Goal: Information Seeking & Learning: Learn about a topic

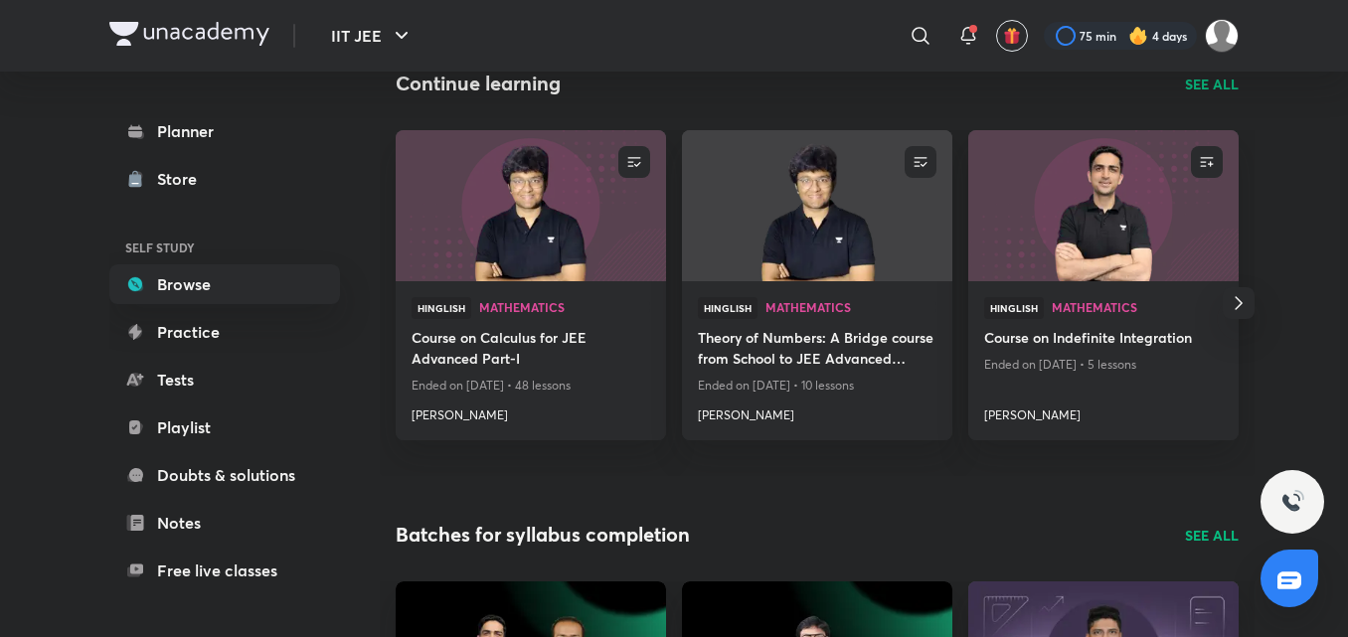
scroll to position [231, 0]
click at [469, 421] on h4 "[PERSON_NAME]" at bounding box center [531, 411] width 239 height 26
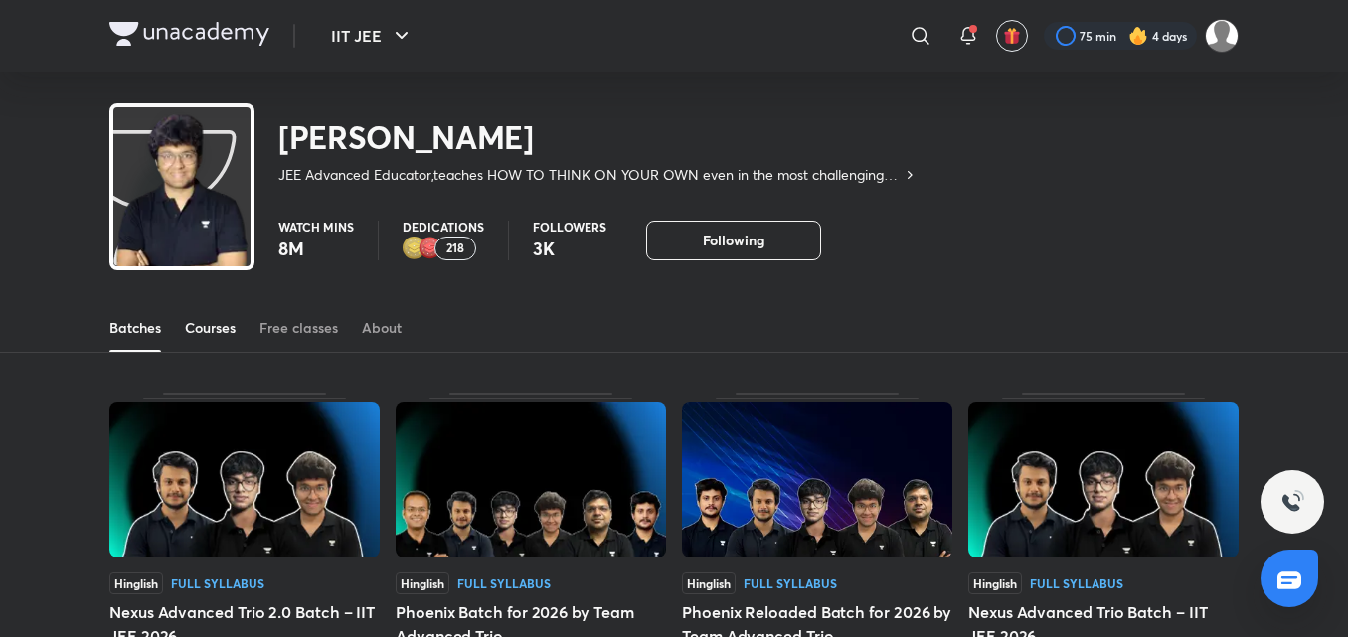
click at [211, 322] on div "Courses" at bounding box center [210, 328] width 51 height 20
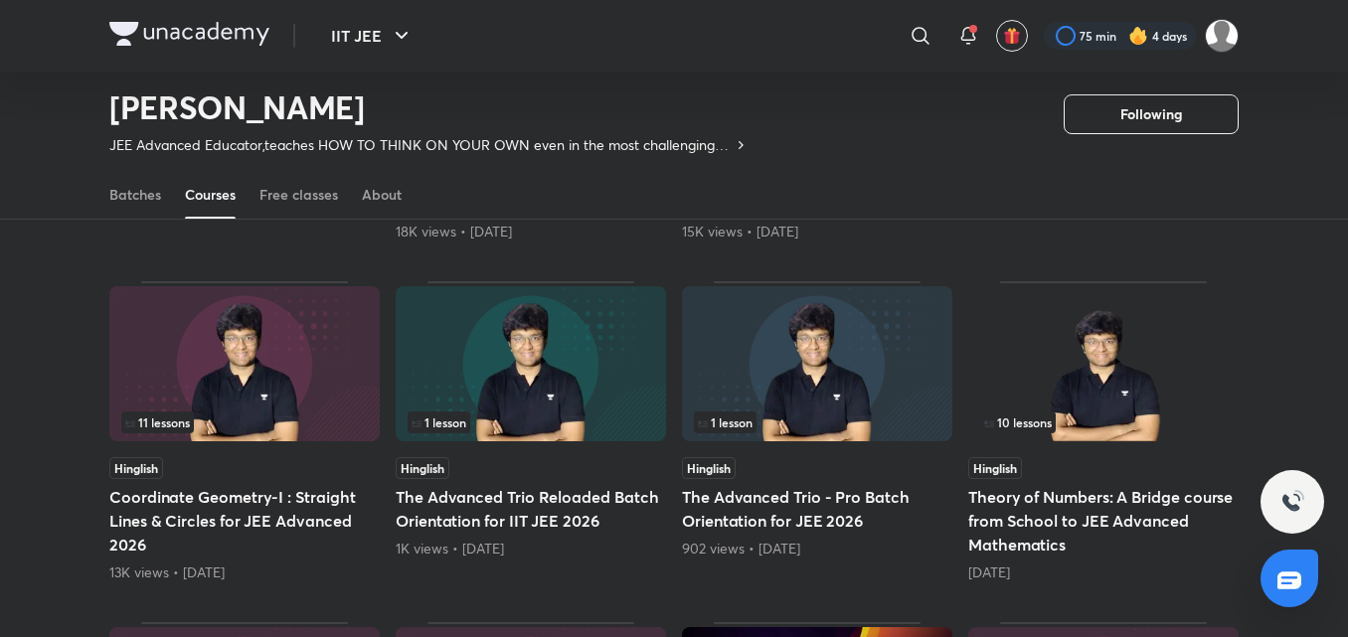
scroll to position [457, 0]
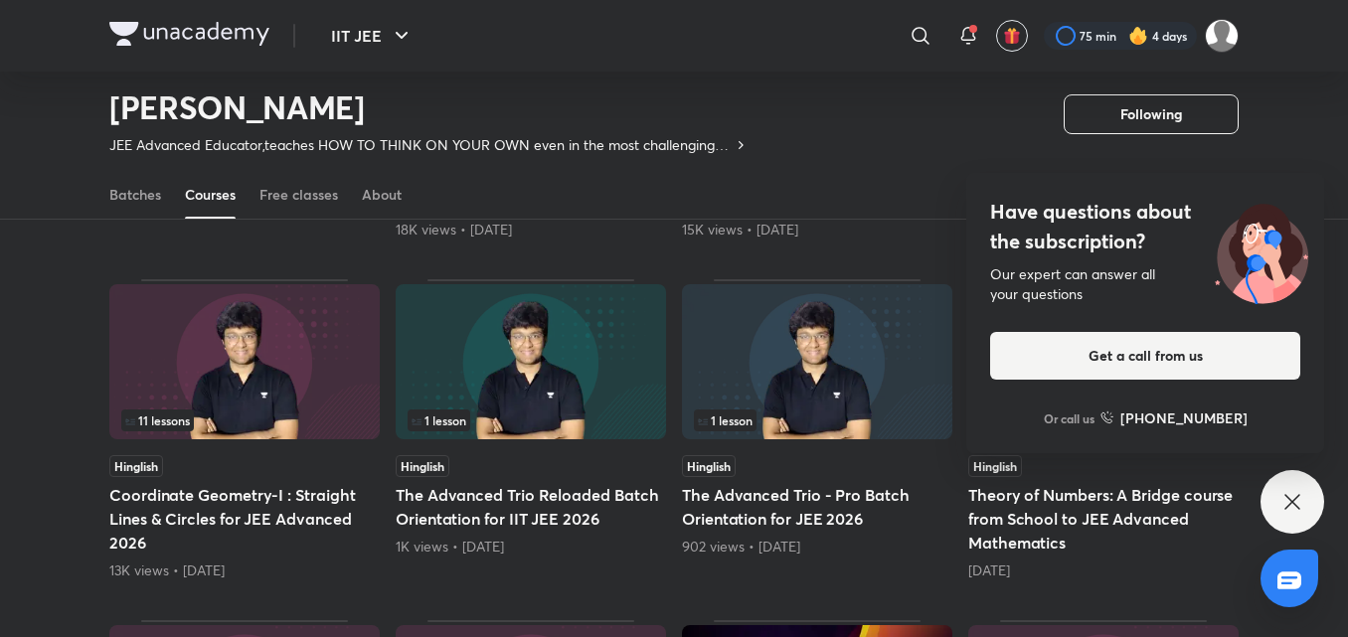
click at [1274, 492] on div "Have questions about the subscription? Our expert can answer all your questions…" at bounding box center [1293, 502] width 64 height 64
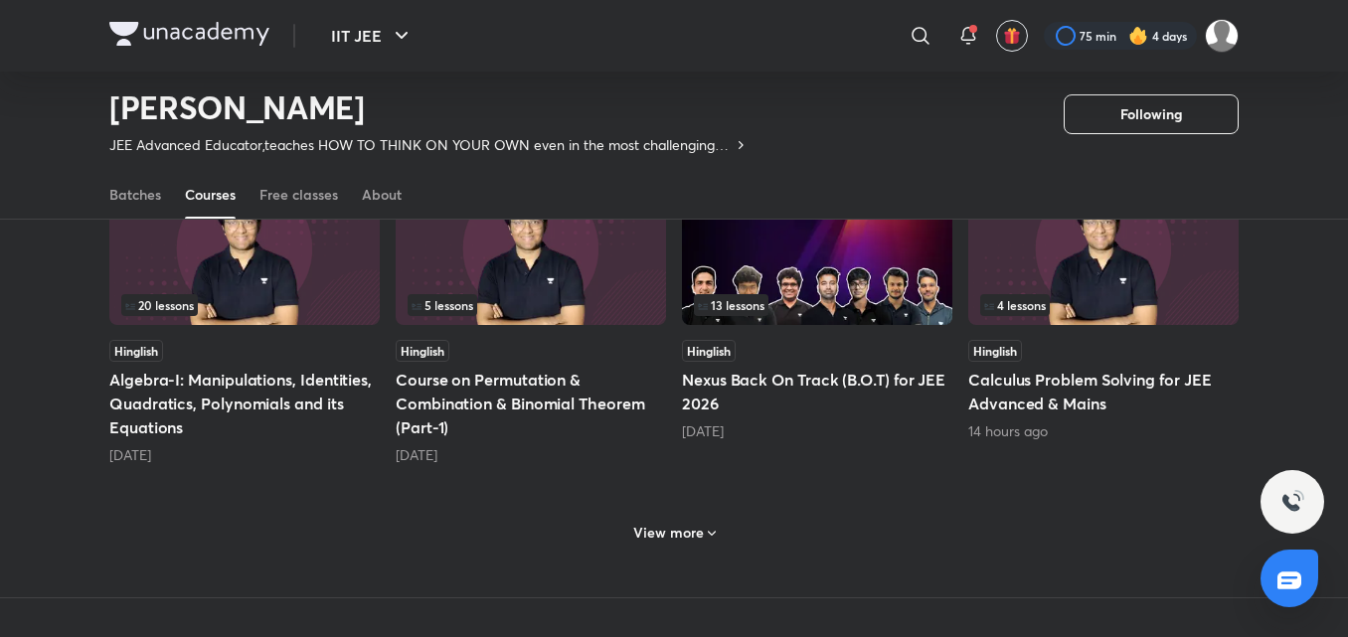
scroll to position [914, 0]
click at [561, 525] on div "View more" at bounding box center [674, 530] width 1130 height 52
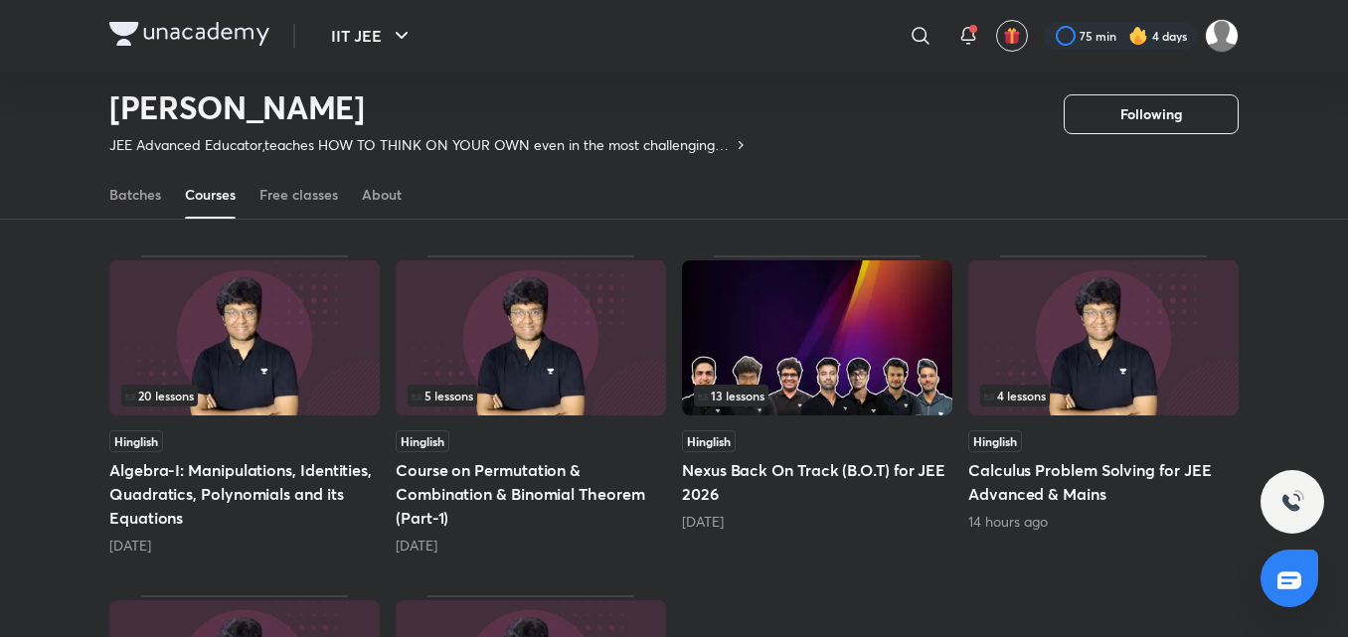
scroll to position [789, 0]
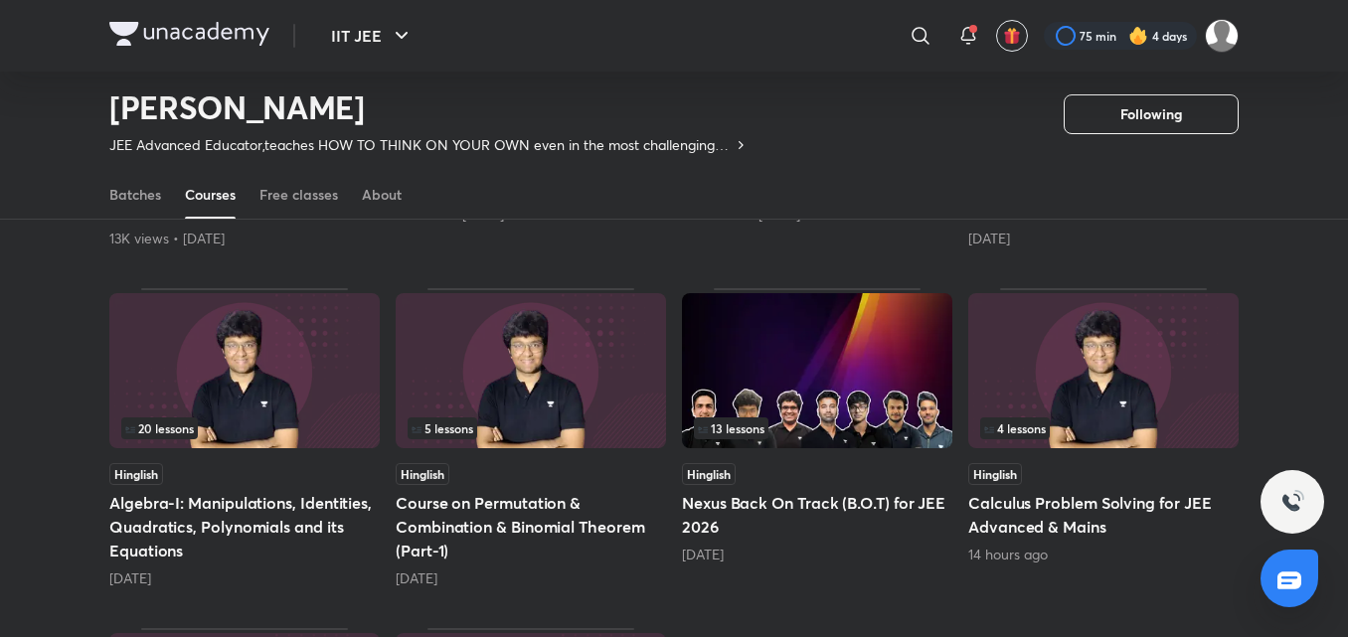
click at [1085, 551] on div "14 hours ago" at bounding box center [1103, 555] width 270 height 20
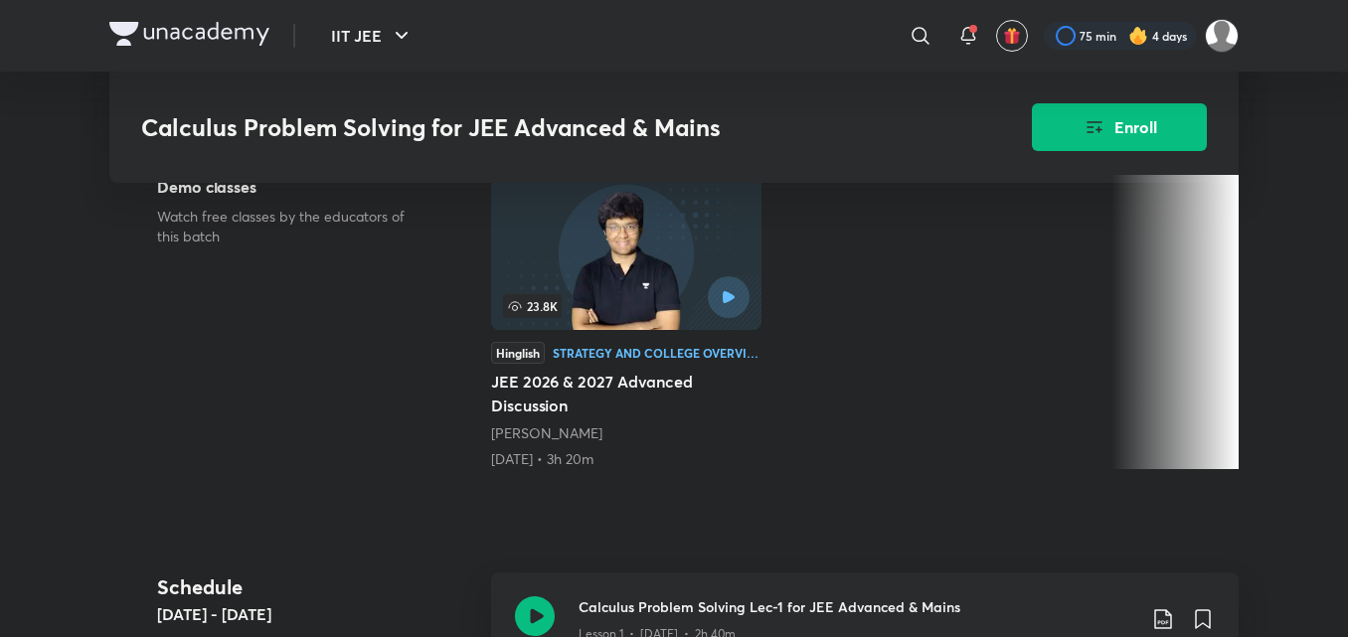
scroll to position [469, 0]
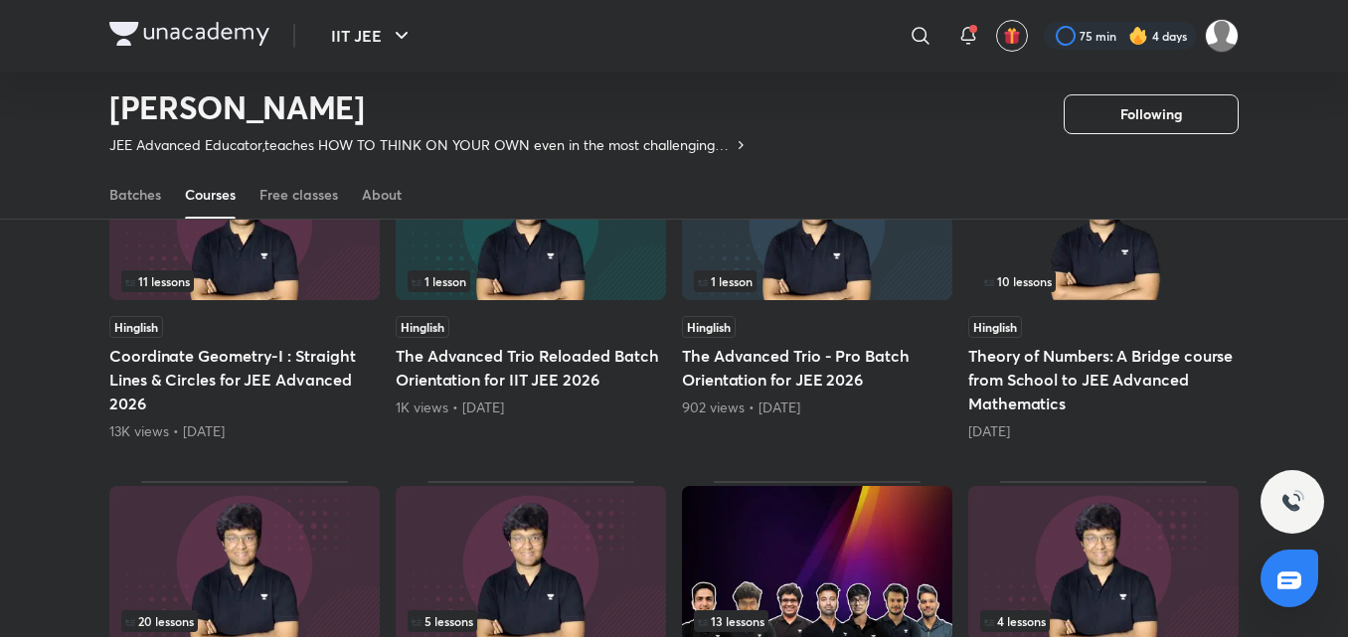
scroll to position [598, 0]
click at [881, 366] on h5 "The Advanced Trio - Pro Batch Orientation for JEE 2026" at bounding box center [817, 367] width 270 height 48
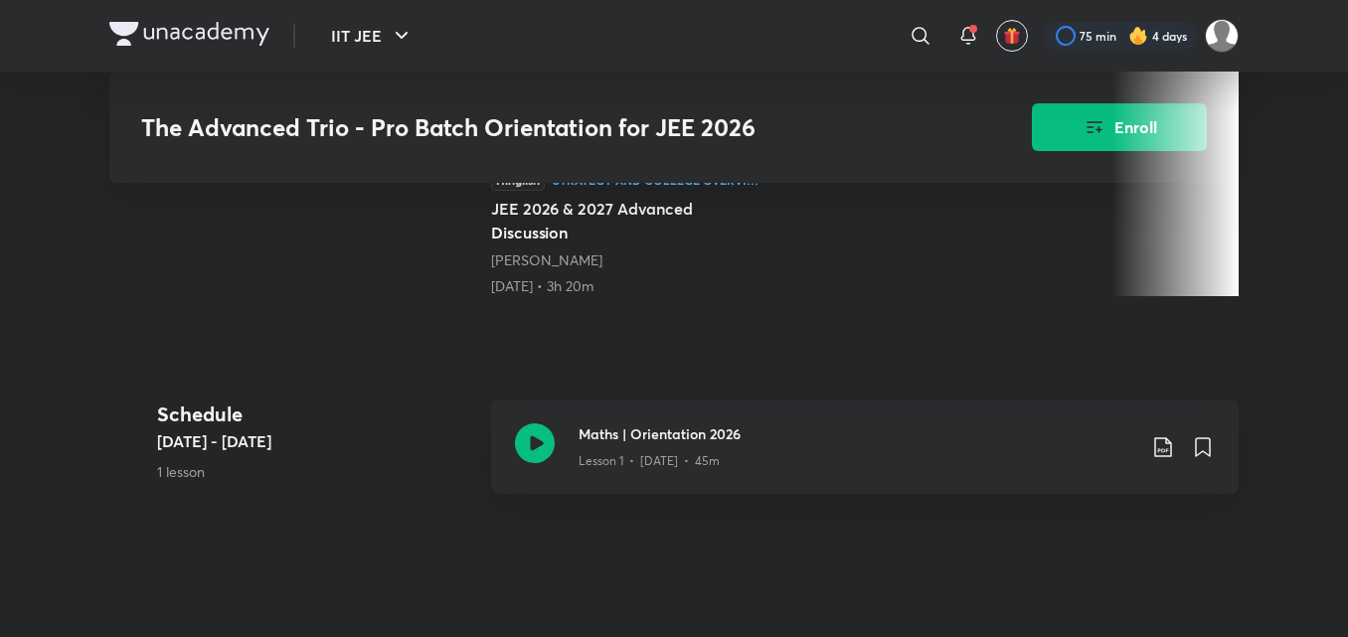
scroll to position [723, 0]
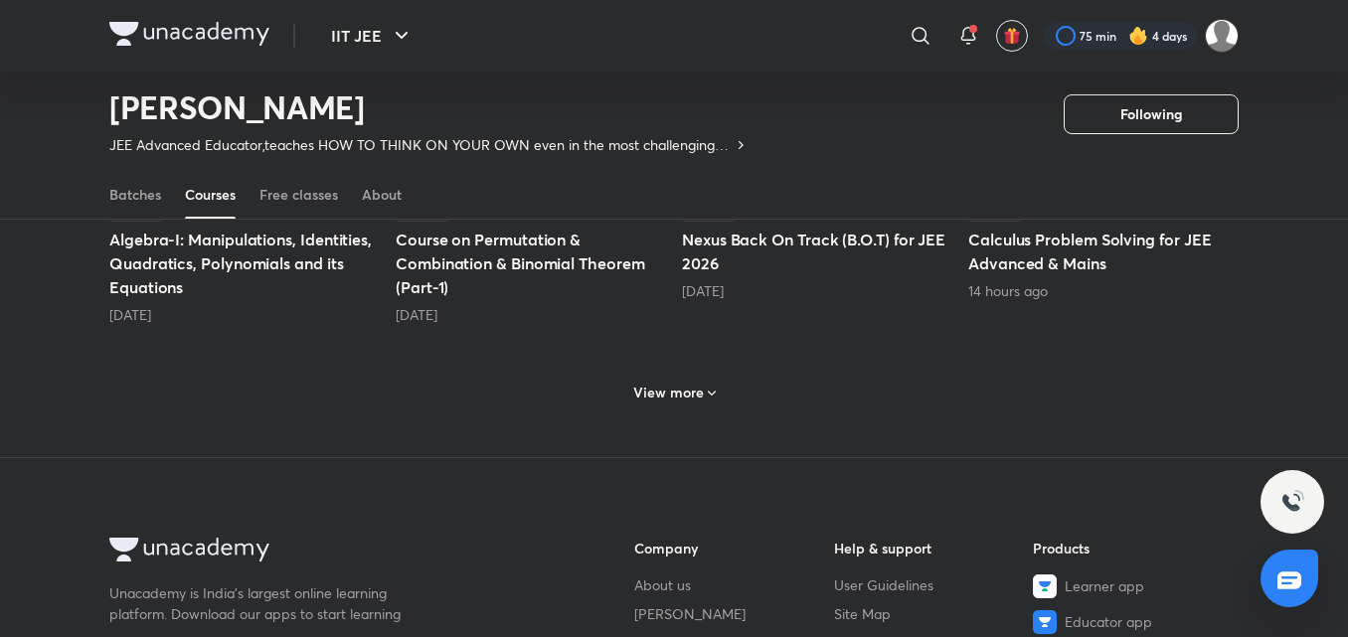
scroll to position [1055, 0]
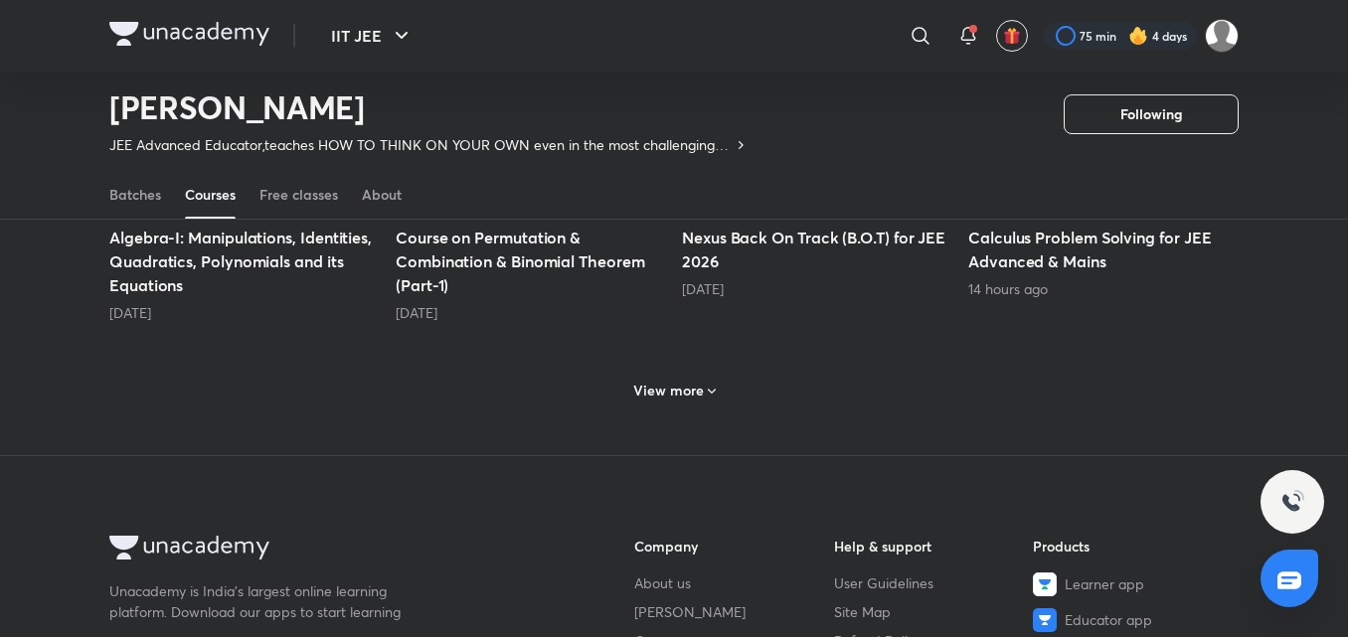
click at [606, 385] on div "View more" at bounding box center [674, 389] width 1130 height 52
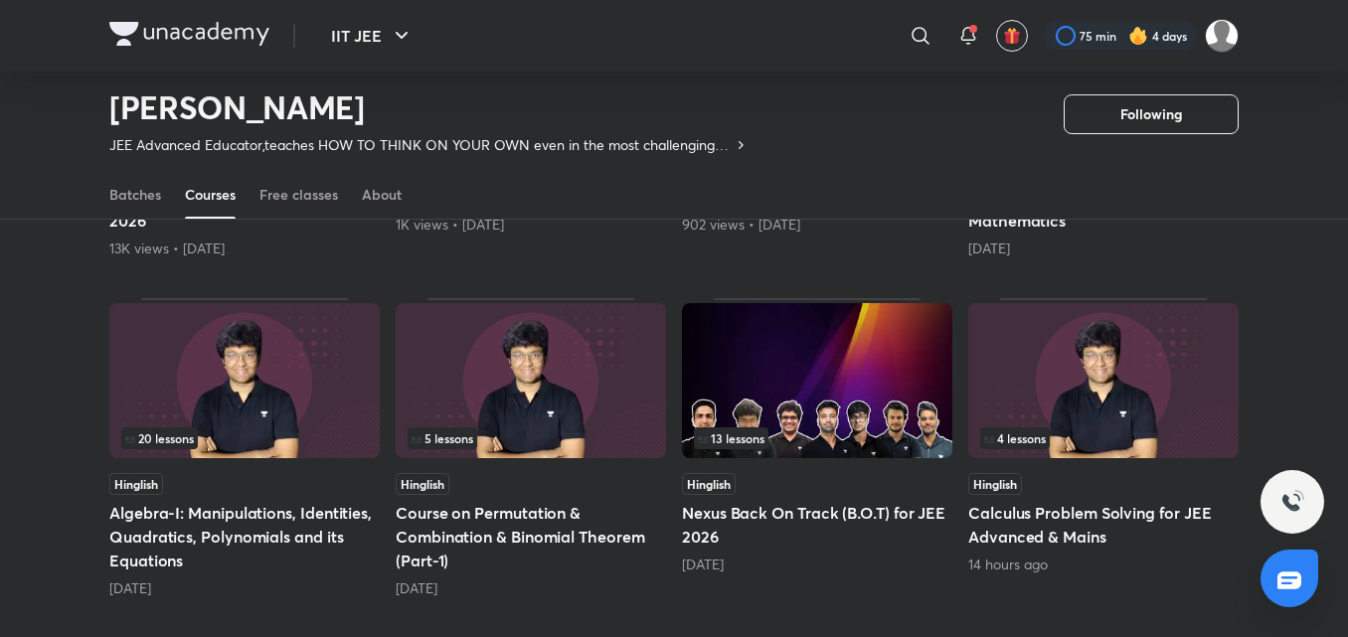
scroll to position [783, 0]
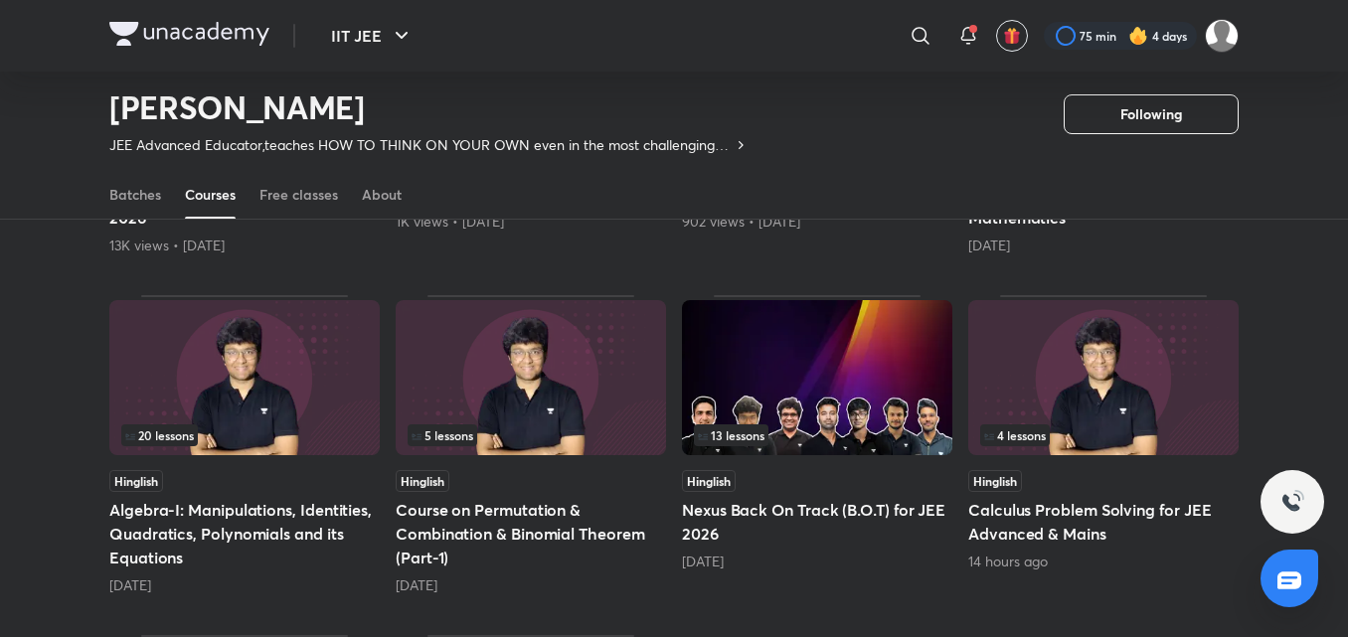
click at [599, 368] on img at bounding box center [531, 377] width 270 height 155
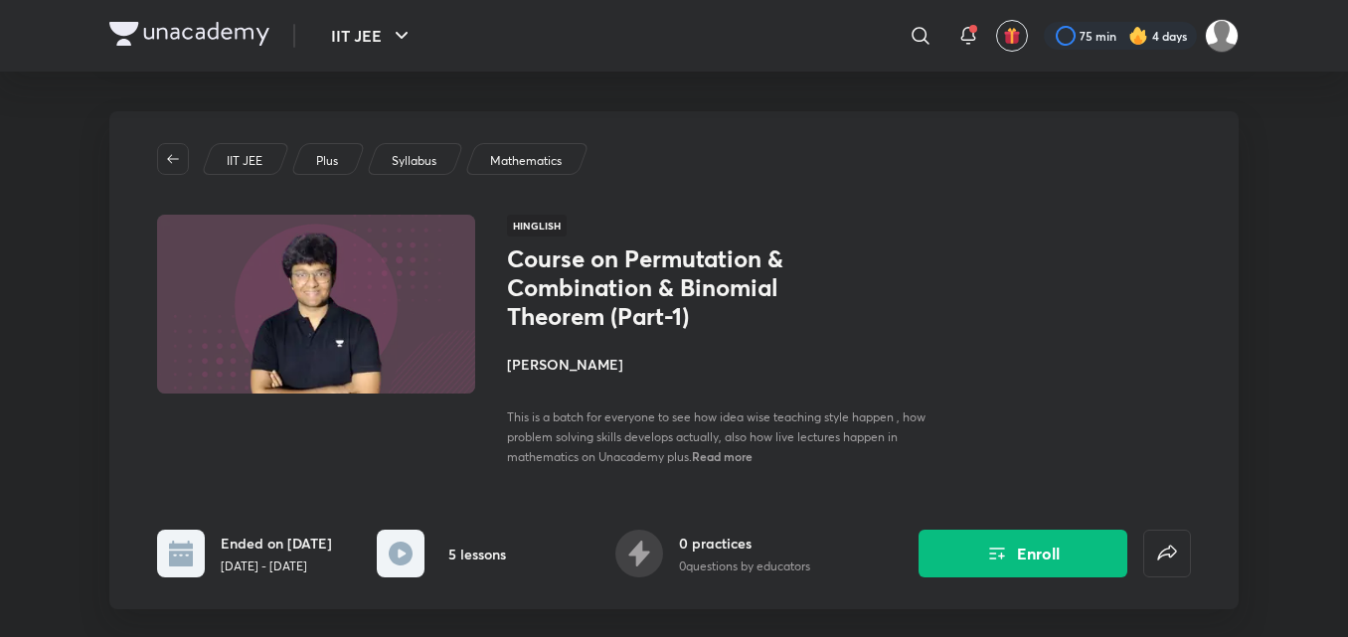
click at [535, 373] on h4 "[PERSON_NAME]" at bounding box center [729, 364] width 445 height 21
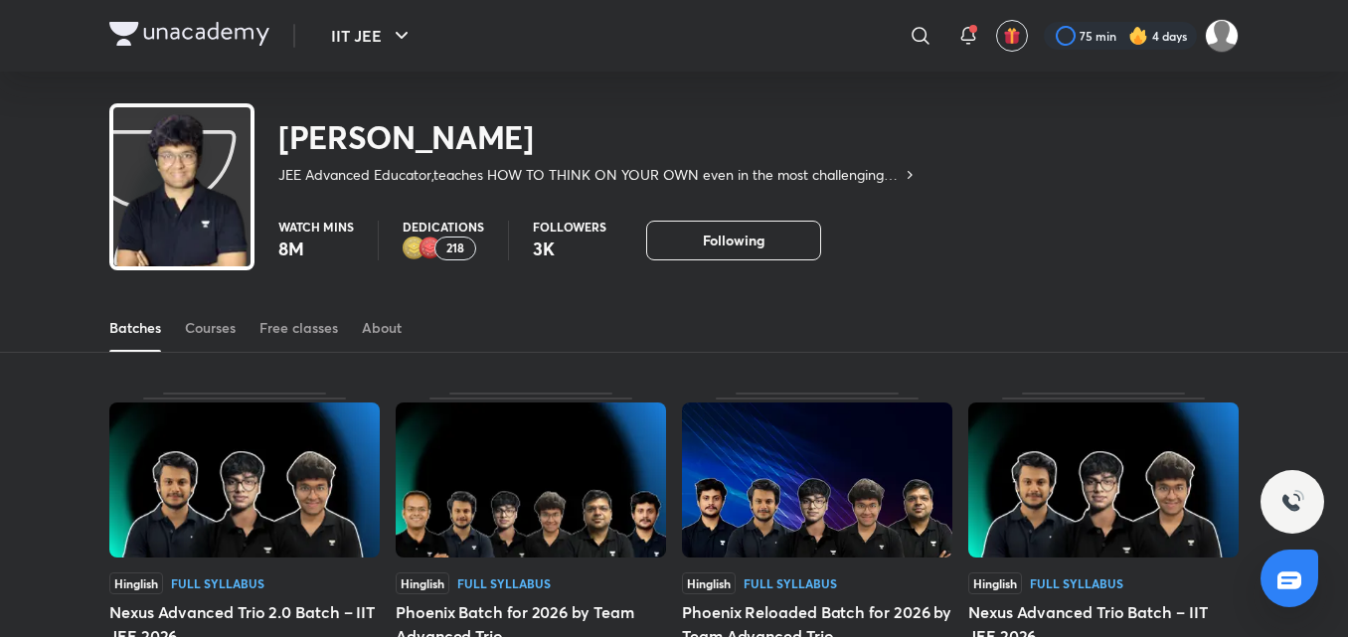
click at [239, 329] on div "Batches Courses Free classes About" at bounding box center [674, 328] width 1130 height 48
click at [218, 333] on div "Courses" at bounding box center [210, 328] width 51 height 20
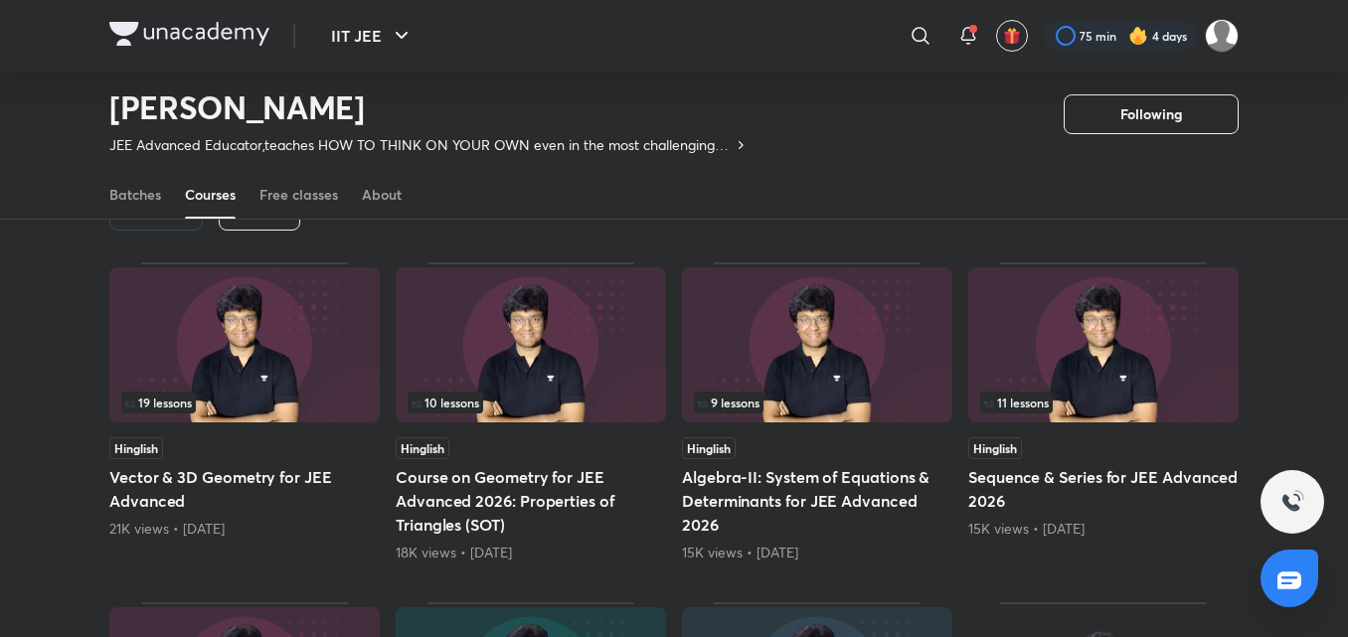
scroll to position [136, 0]
click at [717, 149] on p "JEE Advanced Educator,teaches HOW TO THINK ON YOUR OWN even in the most challen…" at bounding box center [420, 145] width 623 height 20
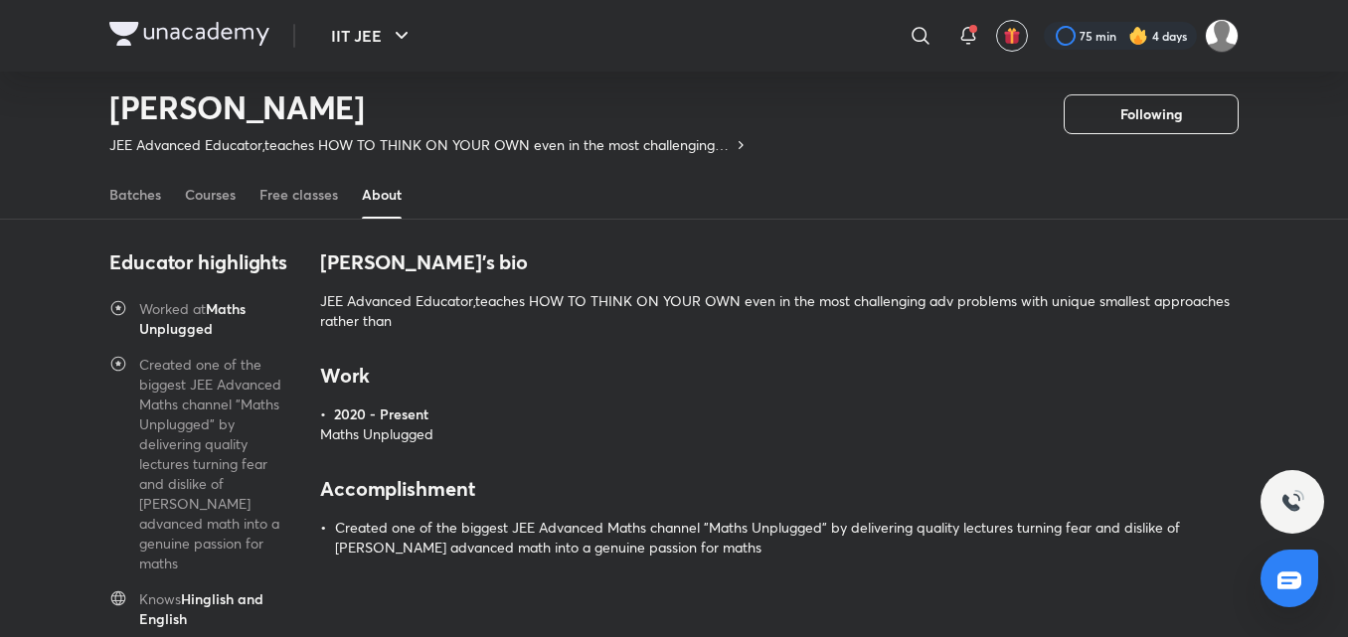
scroll to position [77, 0]
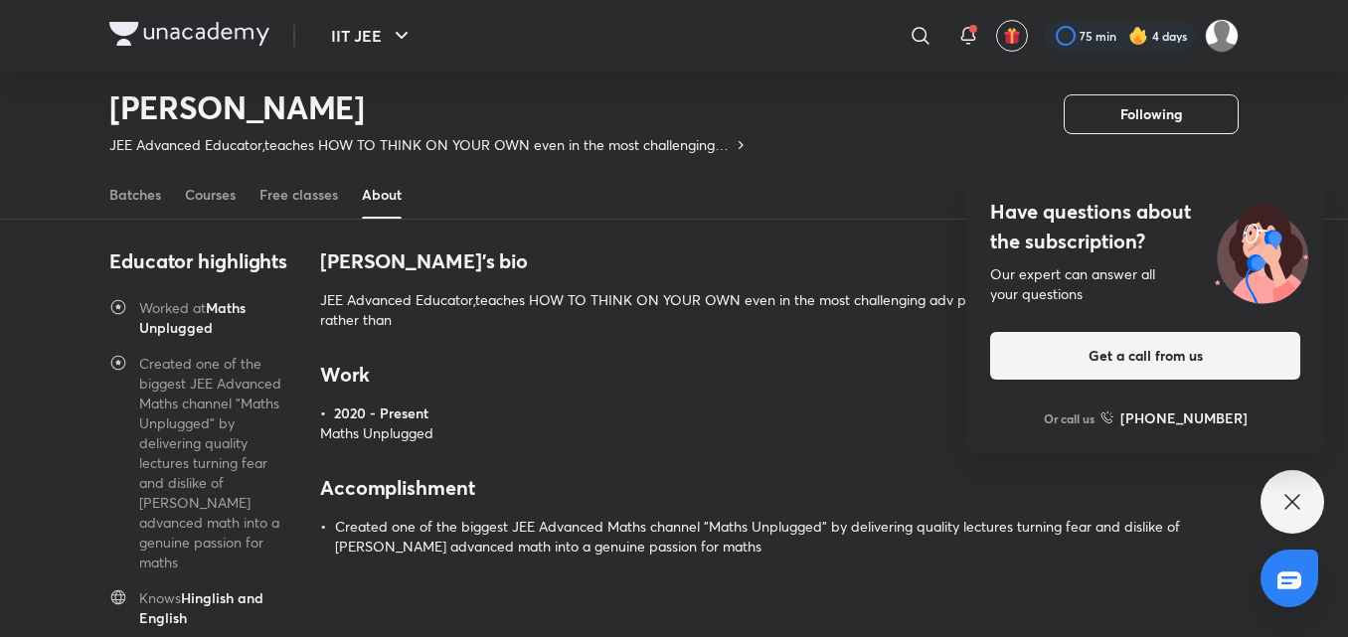
click at [1306, 499] on div "Have questions about the subscription? Our expert can answer all your questions…" at bounding box center [1293, 502] width 64 height 64
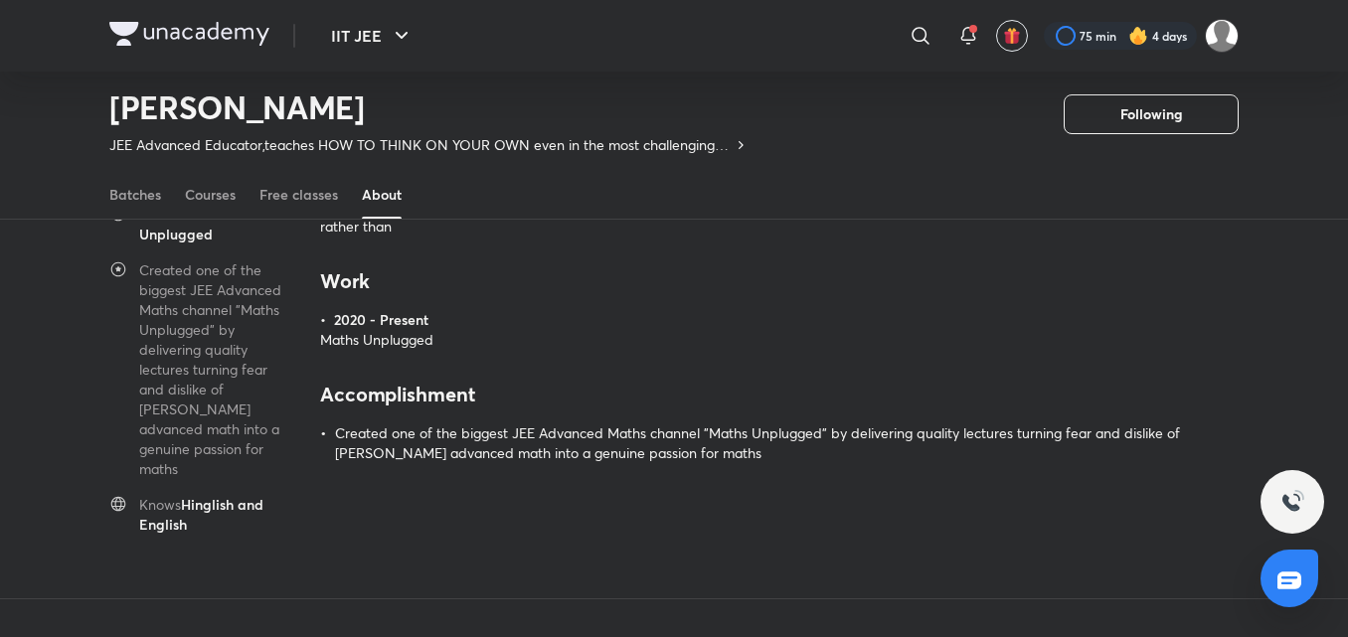
scroll to position [0, 0]
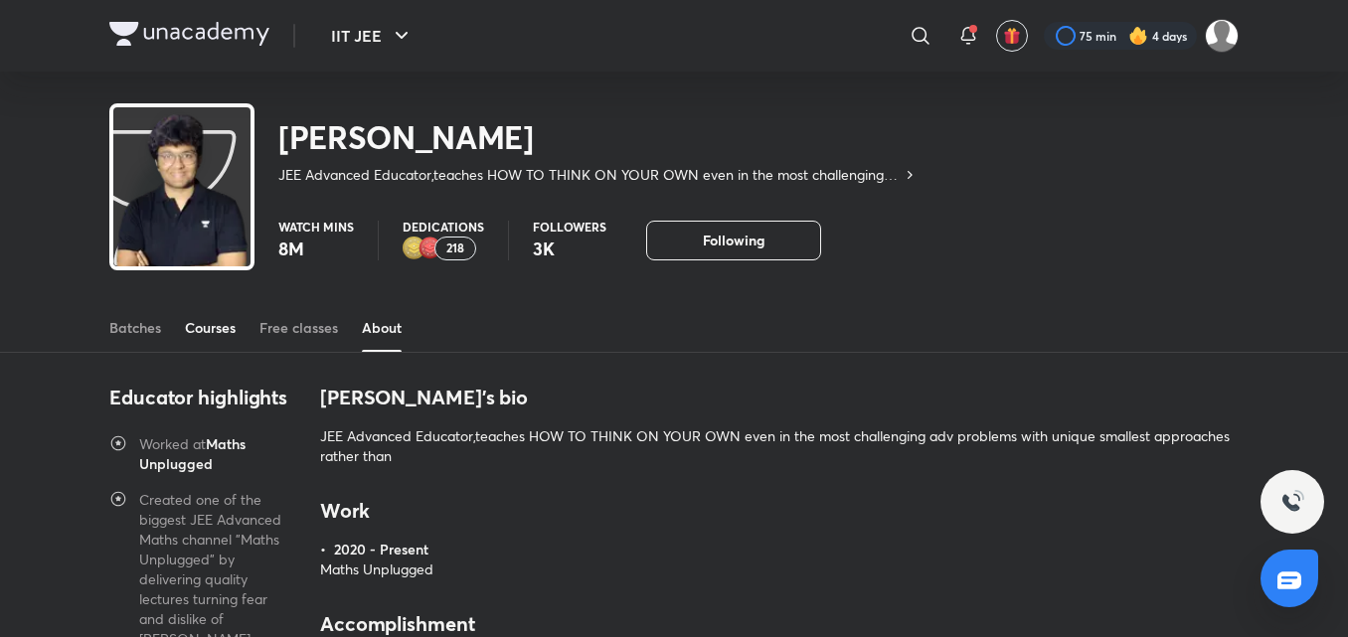
click at [209, 336] on div "Courses" at bounding box center [210, 328] width 51 height 20
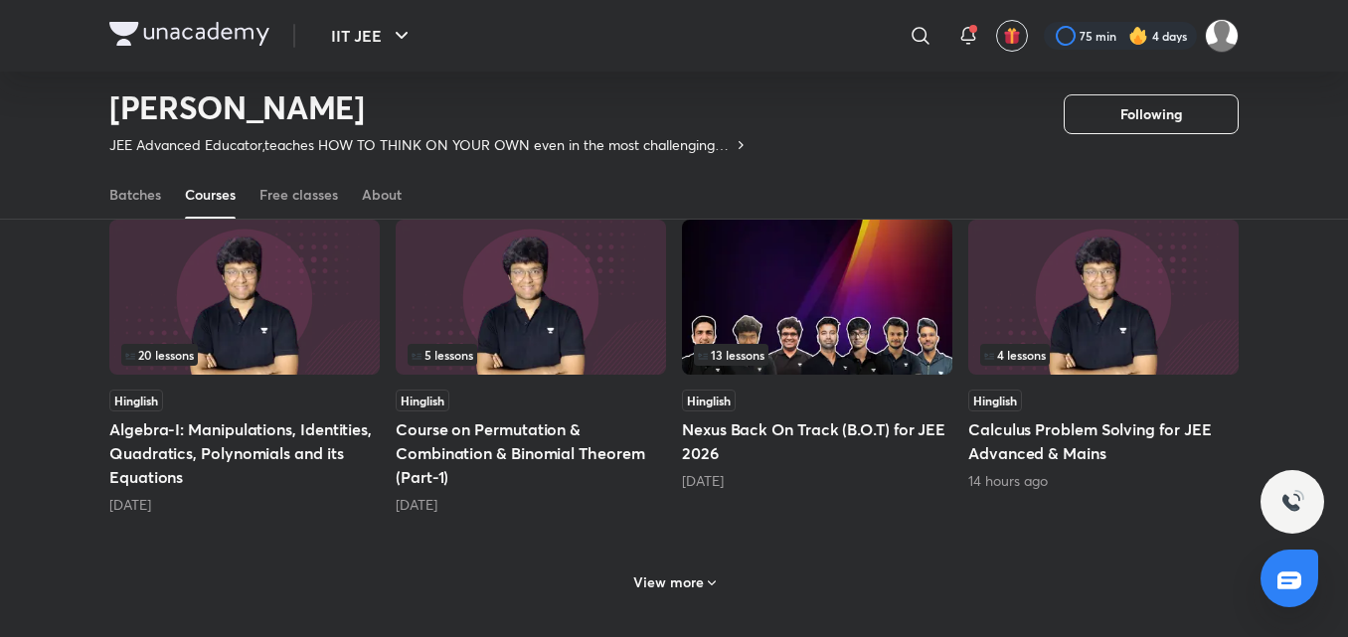
scroll to position [864, 0]
click at [680, 563] on div "View more" at bounding box center [674, 580] width 1130 height 52
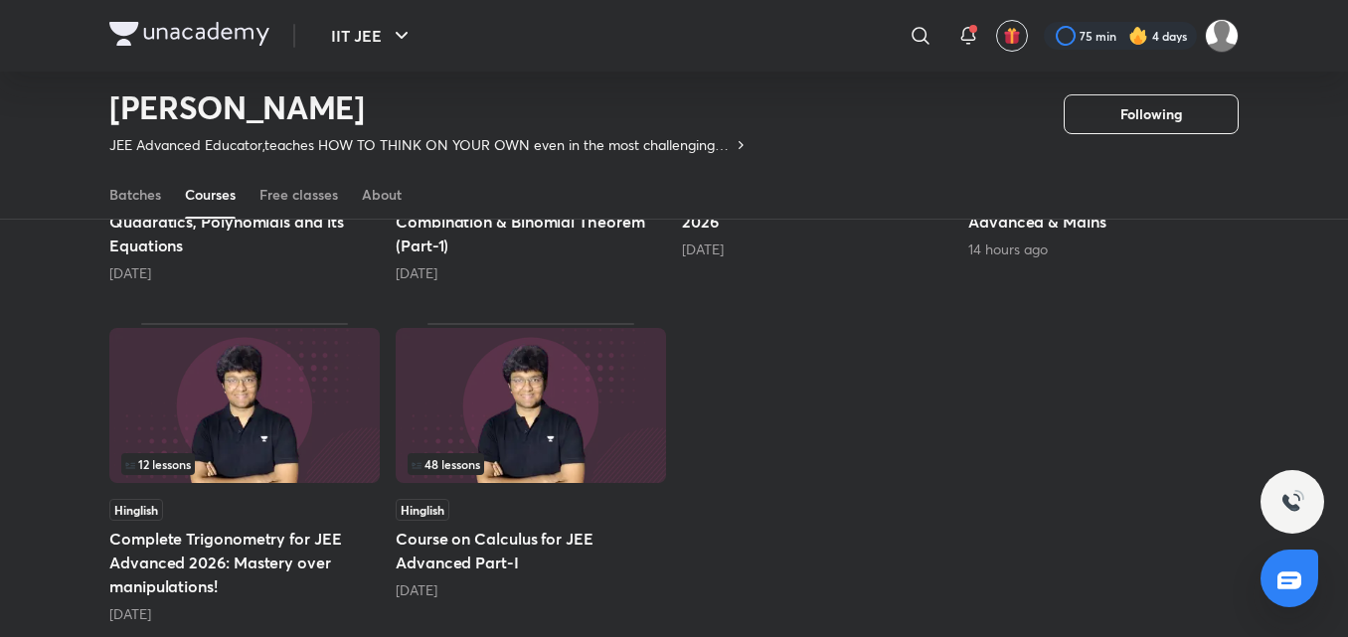
scroll to position [1096, 0]
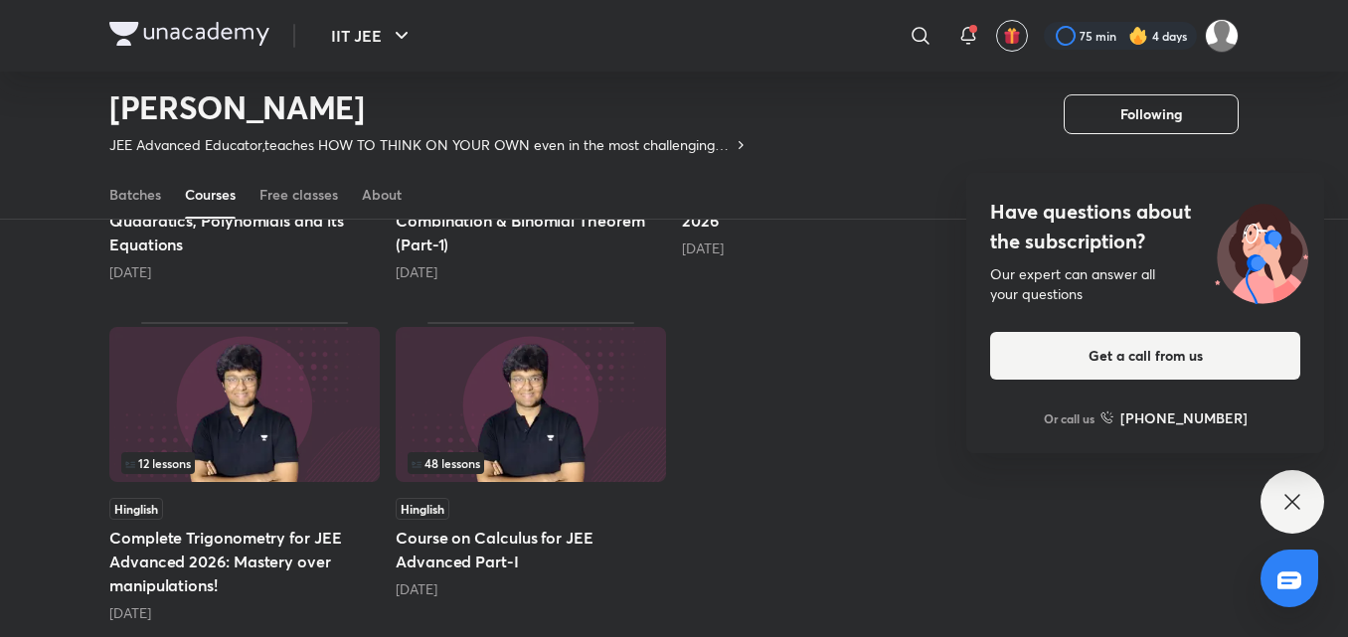
click at [1282, 524] on div "Have questions about the subscription? Our expert can answer all your questions…" at bounding box center [1293, 502] width 64 height 64
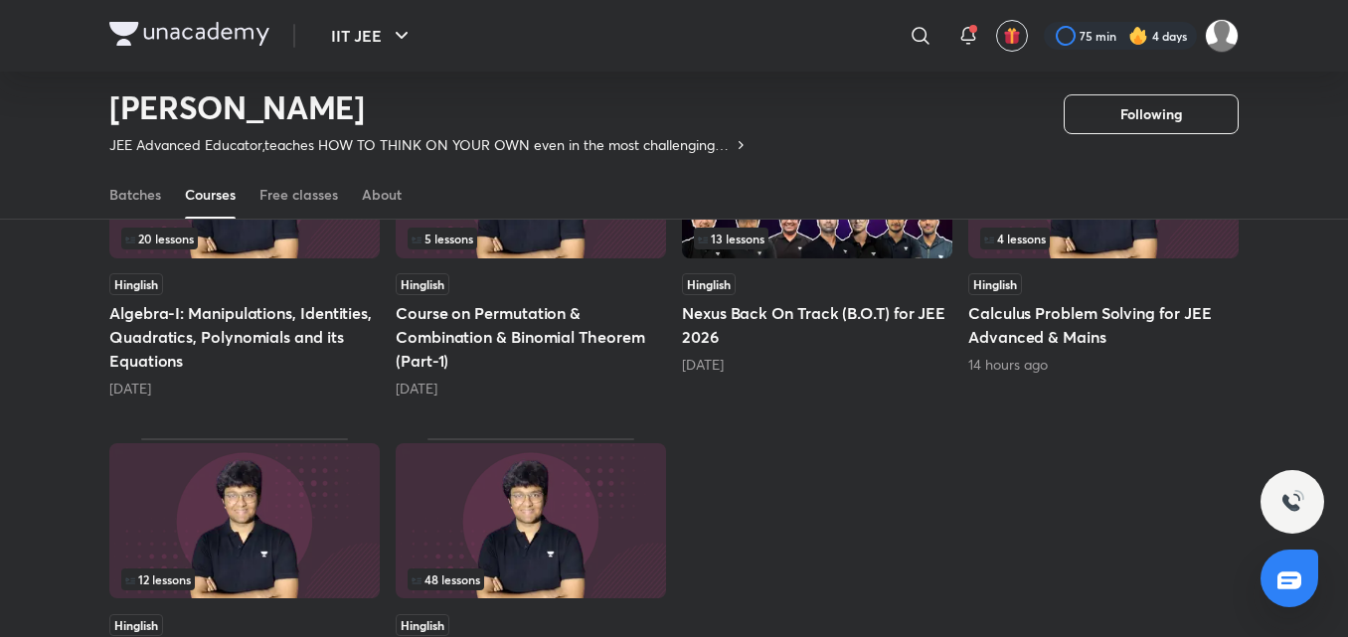
scroll to position [846, 0]
